Goal: Complete application form: Complete application form

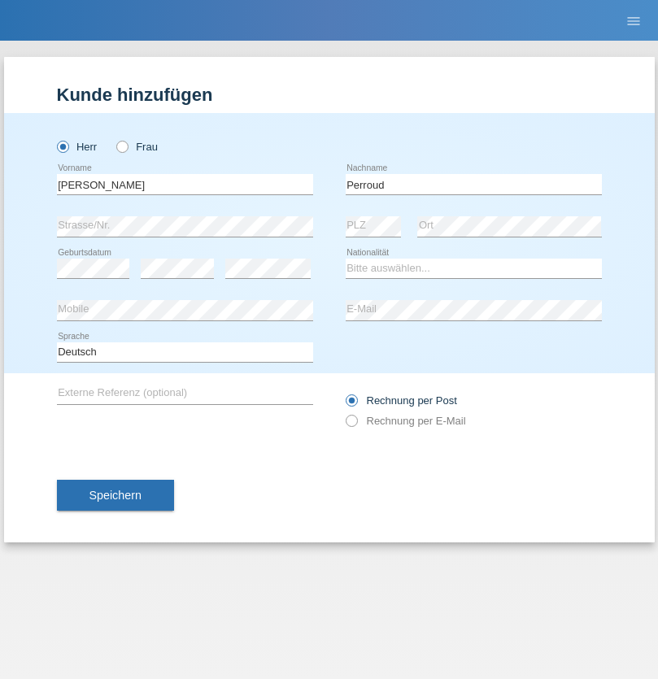
type input "Perroud"
select select "CH"
radio input "true"
click at [185, 184] on input "text" at bounding box center [185, 184] width 256 height 20
type input "[PERSON_NAME]"
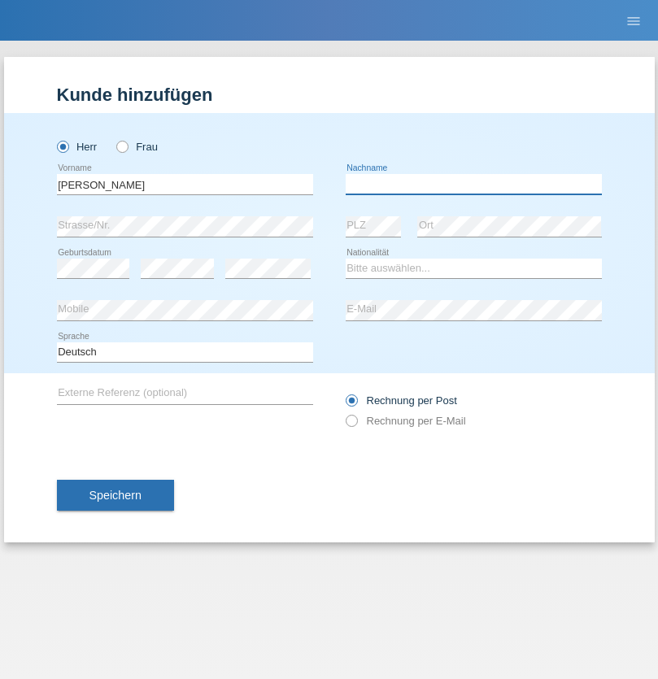
click at [473, 184] on input "text" at bounding box center [474, 184] width 256 height 20
type input "[PERSON_NAME]"
select select "CH"
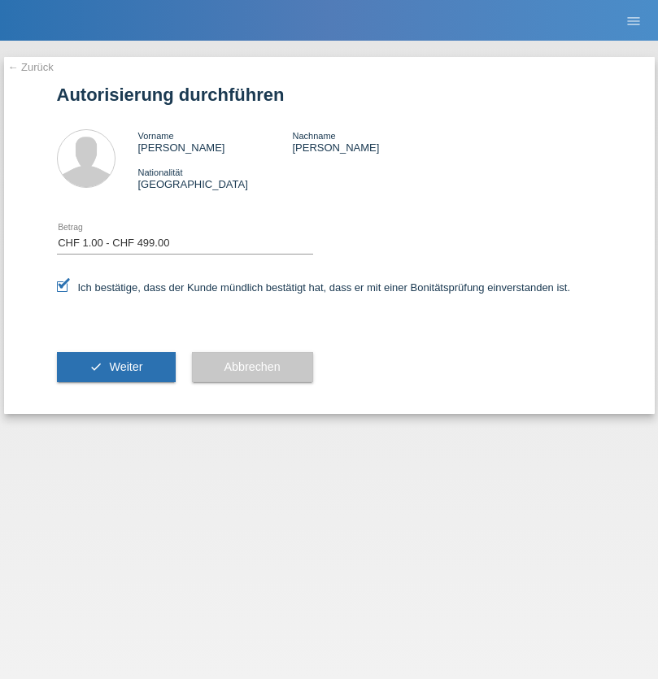
select select "1"
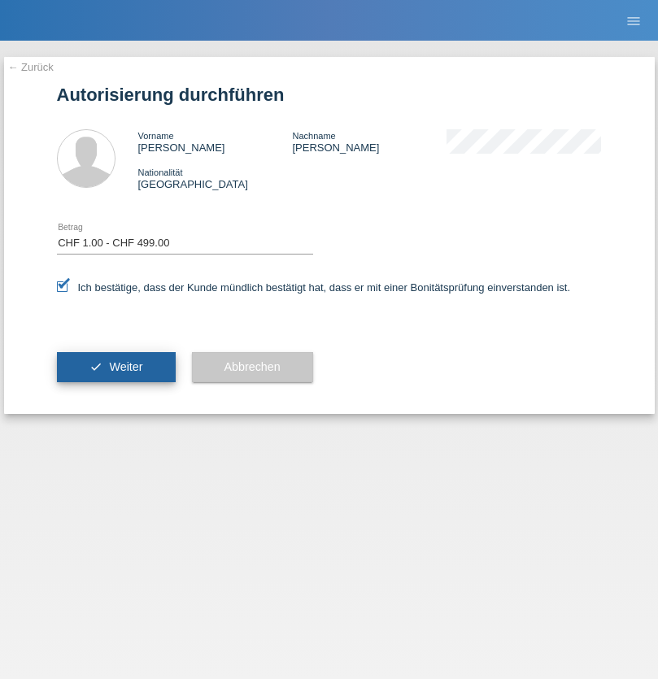
click at [115, 367] on span "Weiter" at bounding box center [125, 366] width 33 height 13
